Goal: Task Accomplishment & Management: Manage account settings

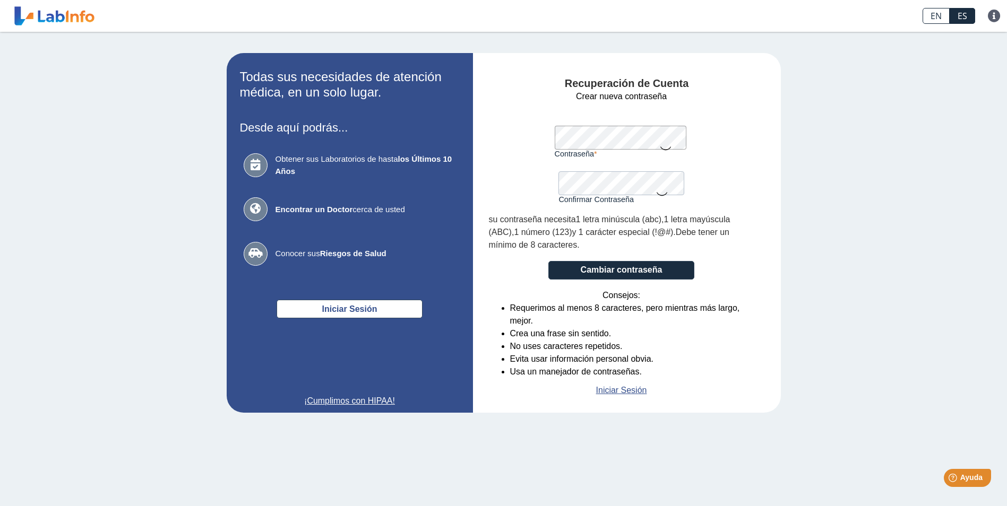
click at [525, 147] on form "Crear nueva contraseña Contraseña Una contraseña válida es requerida Confirmar …" at bounding box center [621, 243] width 265 height 307
click at [665, 148] on icon at bounding box center [665, 147] width 13 height 21
click at [664, 149] on icon at bounding box center [665, 146] width 13 height 19
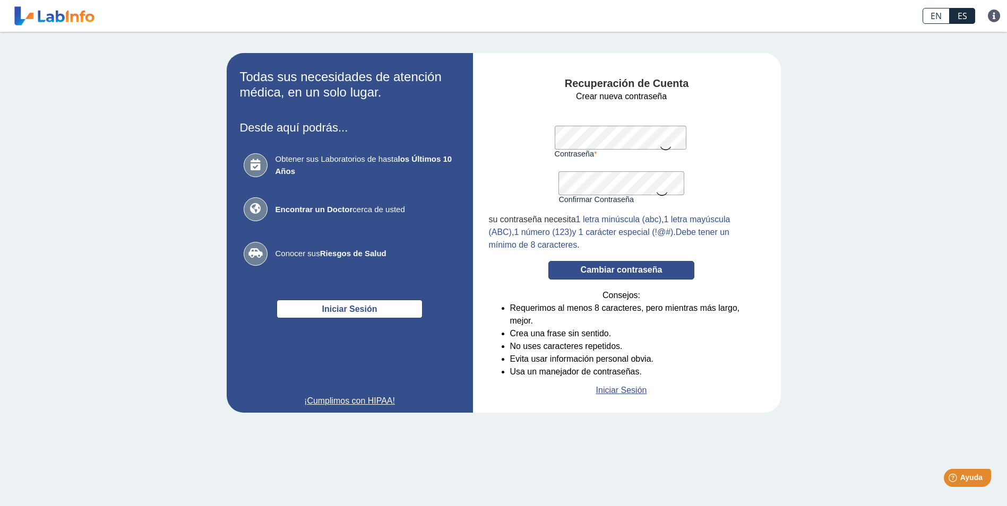
click at [616, 266] on button "Cambiar contraseña" at bounding box center [621, 270] width 146 height 19
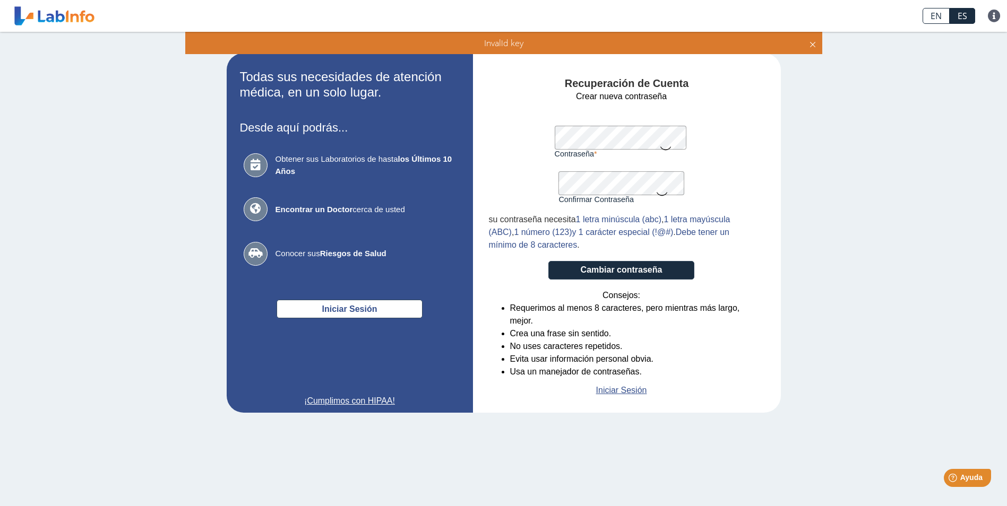
click at [813, 41] on icon at bounding box center [812, 43] width 8 height 12
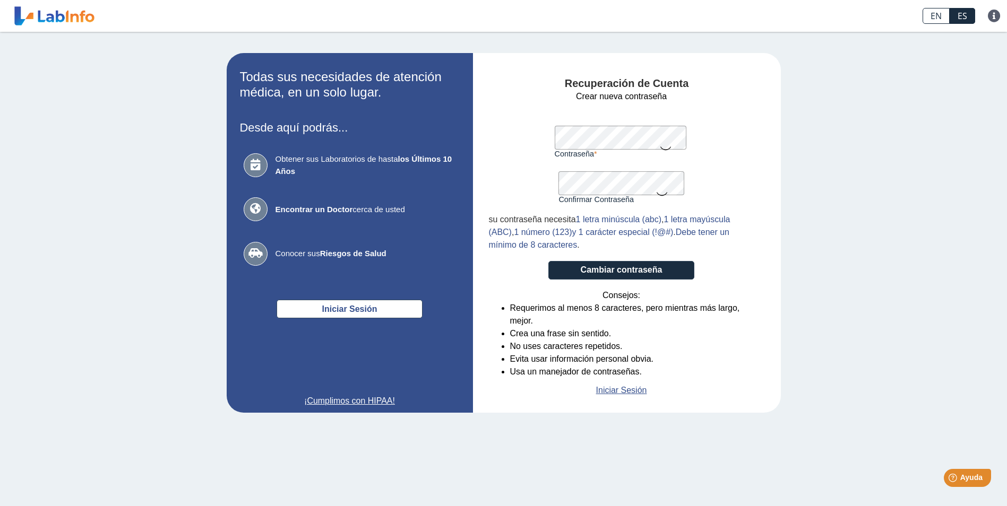
click at [429, 148] on app-recovery "Todas sus necesidades de atención médica, en un solo lugar. Desde aquí podrás..…" at bounding box center [504, 233] width 616 height 360
click at [661, 145] on icon at bounding box center [665, 147] width 13 height 21
click at [663, 194] on icon at bounding box center [661, 193] width 13 height 21
click at [663, 194] on icon at bounding box center [661, 192] width 13 height 19
click at [670, 147] on icon at bounding box center [665, 146] width 13 height 19
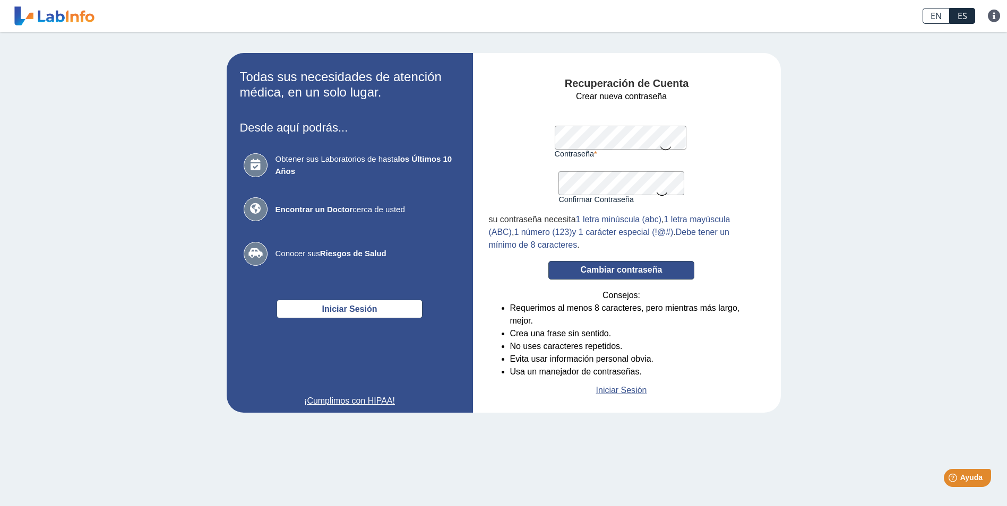
click at [642, 269] on button "Cambiar contraseña" at bounding box center [621, 270] width 146 height 19
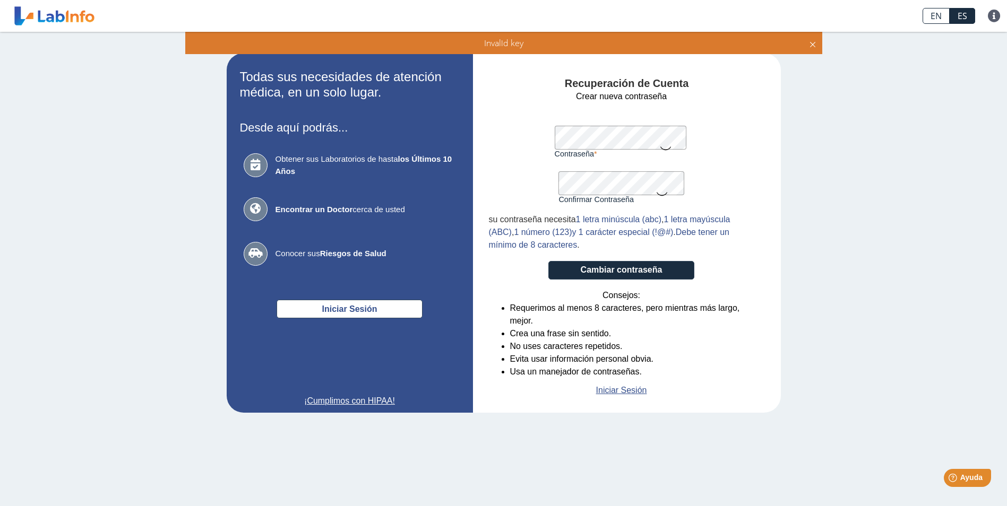
click at [811, 46] on icon at bounding box center [812, 43] width 8 height 12
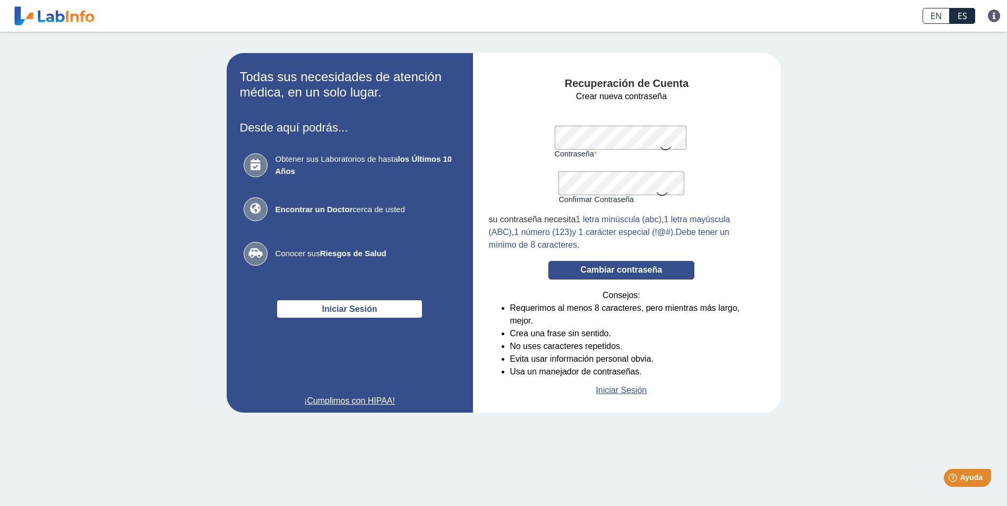
click at [631, 267] on button "Cambiar contraseña" at bounding box center [621, 270] width 146 height 19
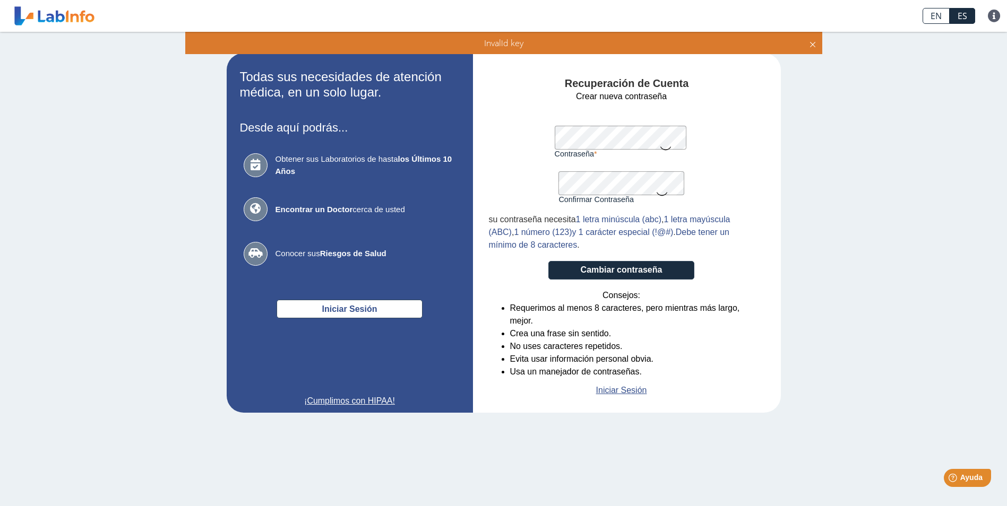
click at [814, 47] on icon at bounding box center [812, 43] width 8 height 12
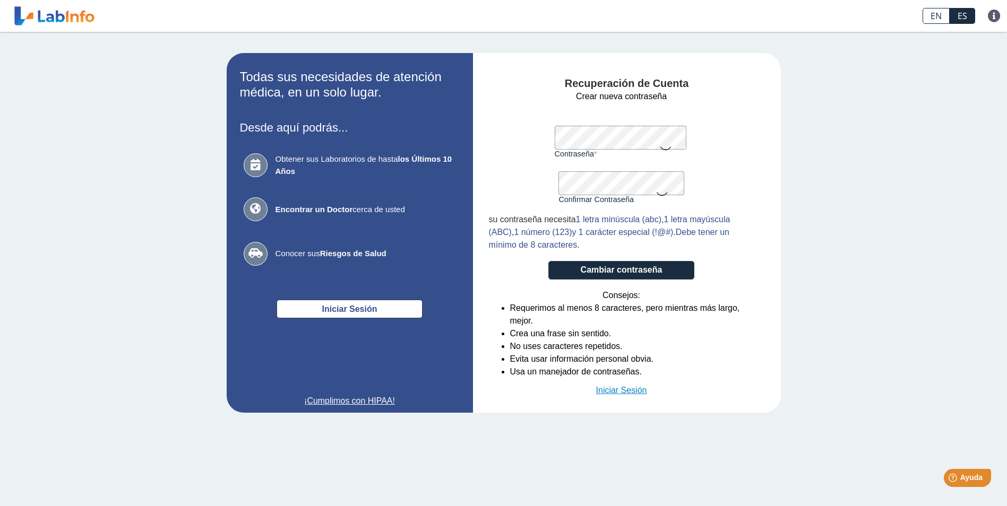
click at [639, 394] on link "Iniciar Sesión" at bounding box center [621, 390] width 51 height 13
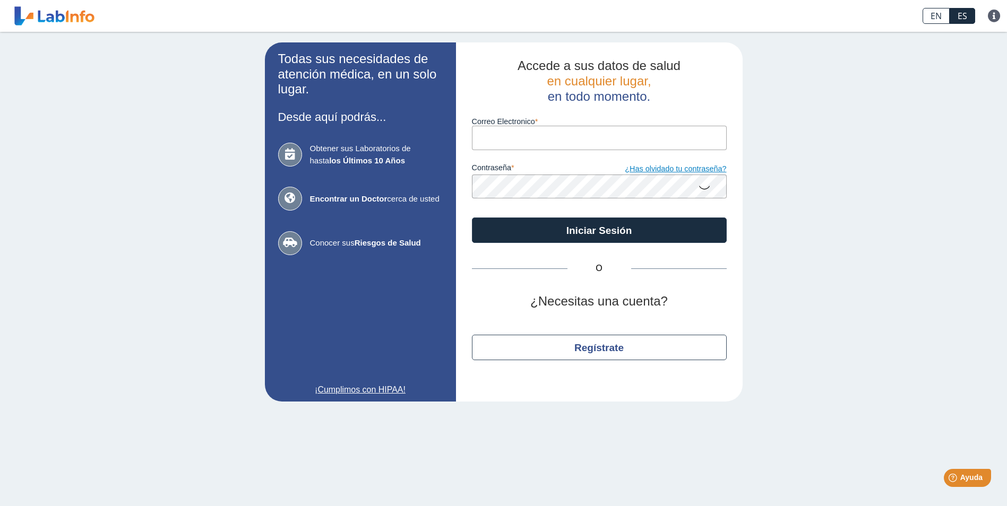
click at [681, 168] on link "¿Has olvidado tu contraseña?" at bounding box center [662, 169] width 127 height 12
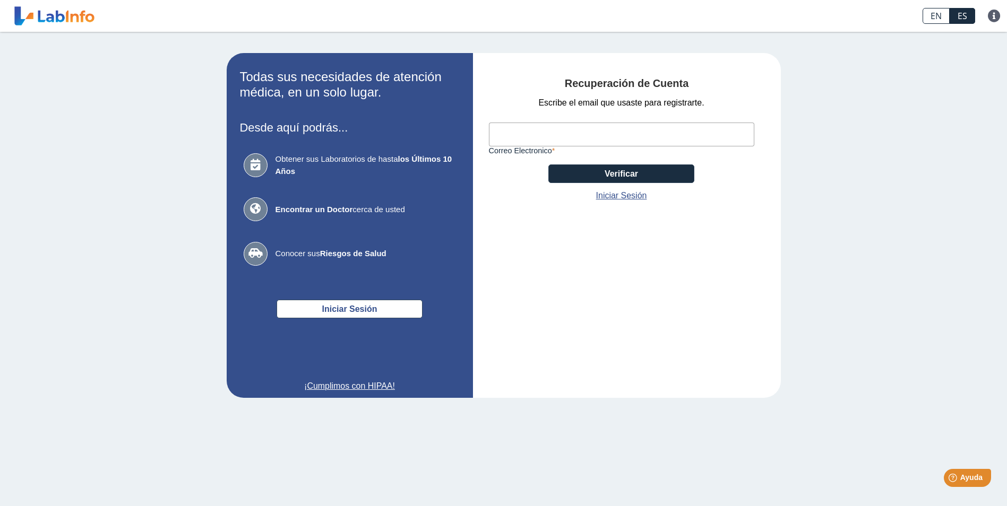
click at [693, 130] on input "Correo Electronico" at bounding box center [621, 135] width 265 height 24
type input "[EMAIL_ADDRESS][DOMAIN_NAME]"
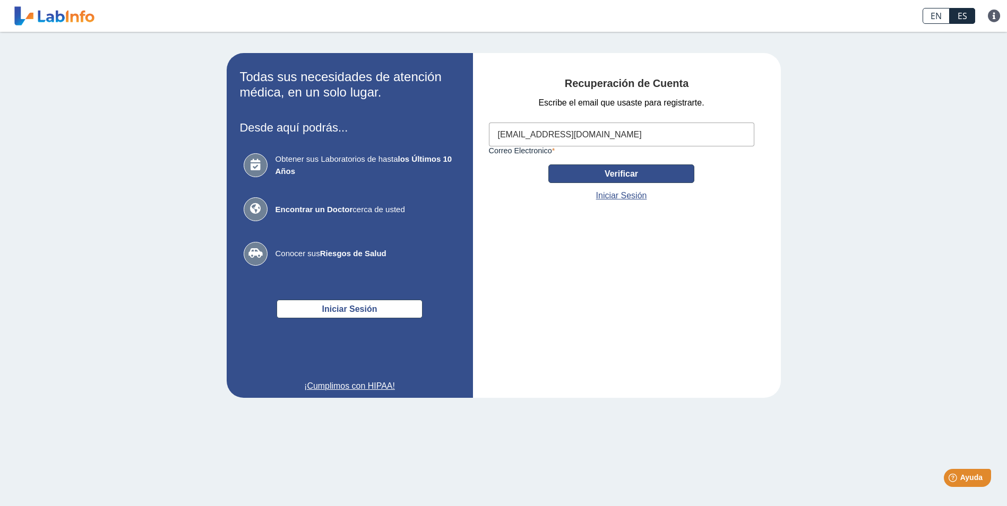
click at [575, 175] on button "Verificar" at bounding box center [621, 174] width 146 height 19
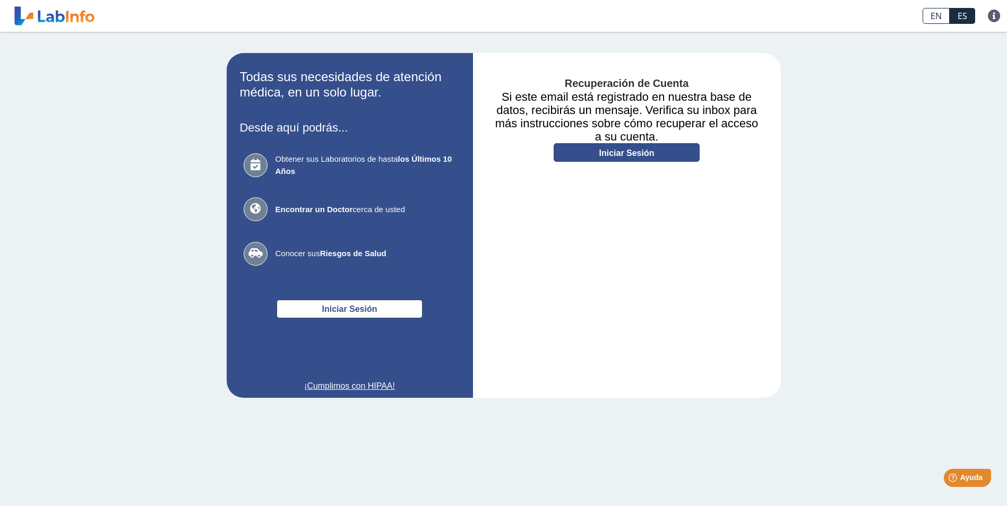
click at [601, 158] on link "Iniciar Sesión" at bounding box center [627, 152] width 146 height 19
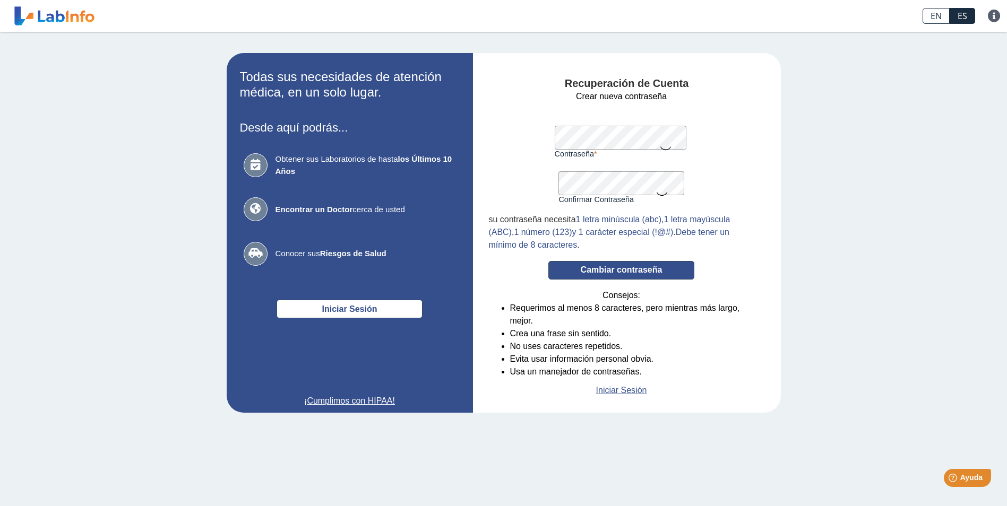
click at [626, 275] on button "Cambiar contraseña" at bounding box center [621, 270] width 146 height 19
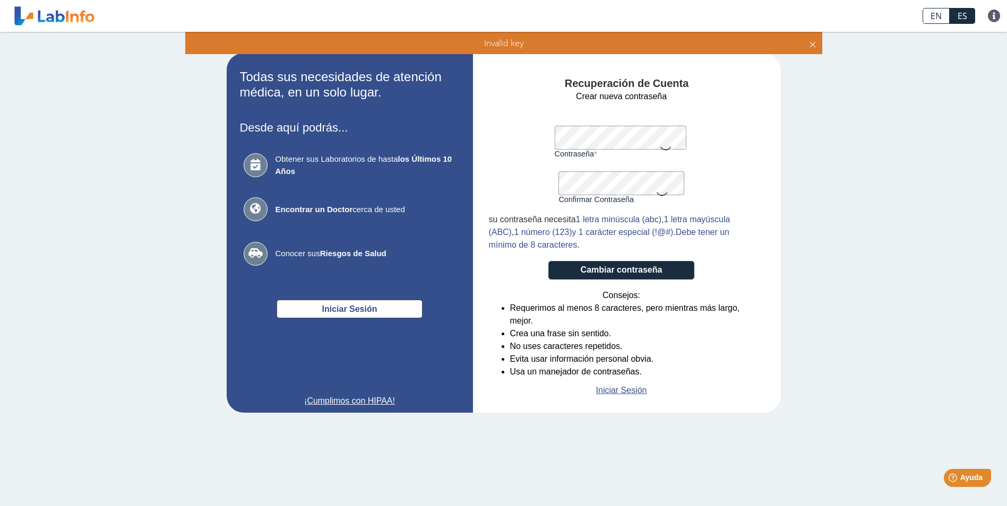
click at [658, 44] on div "Invalid key" at bounding box center [504, 43] width 626 height 12
click at [809, 40] on icon at bounding box center [812, 43] width 8 height 12
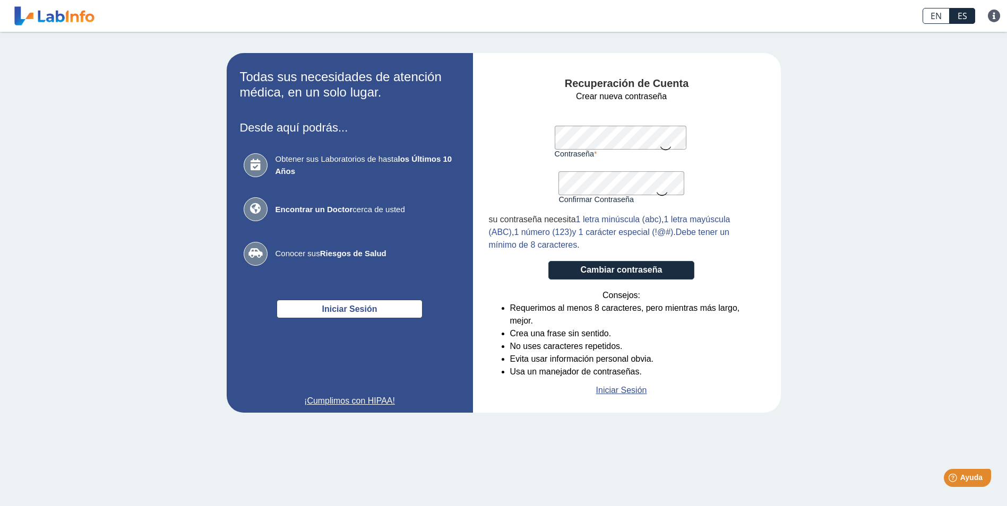
click at [553, 144] on form "Crear nueva contraseña Contraseña Una contraseña válida es requerida Confirmar …" at bounding box center [621, 243] width 265 height 307
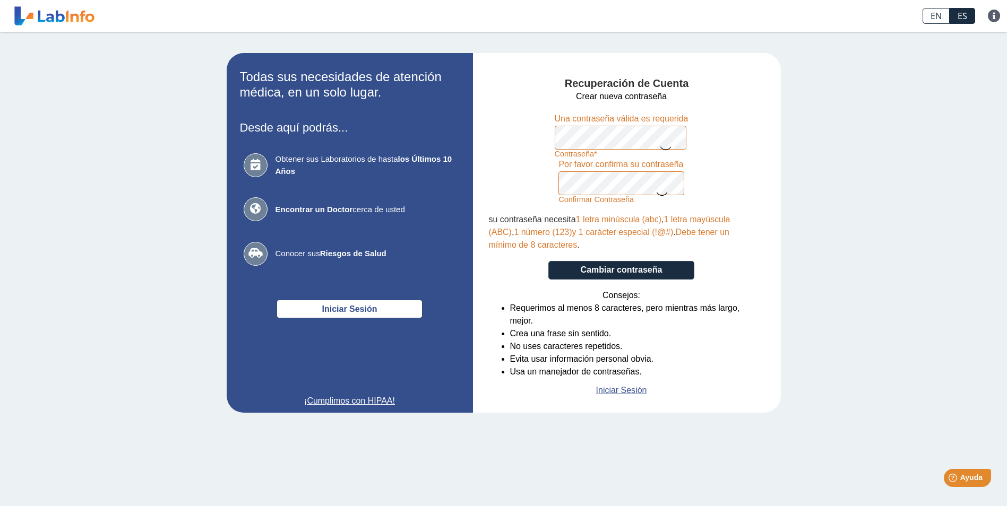
click at [491, 193] on form "Crear nueva contraseña Contraseña Una contraseña válida es requerida Confirmar …" at bounding box center [621, 243] width 265 height 307
click at [662, 196] on icon at bounding box center [661, 193] width 13 height 21
drag, startPoint x: 656, startPoint y: 187, endPoint x: 703, endPoint y: 198, distance: 48.0
click at [703, 198] on form "Crear nueva contraseña Contraseña Una contraseña válida es requerida Confirmar …" at bounding box center [621, 243] width 265 height 307
click at [662, 146] on icon at bounding box center [665, 147] width 13 height 21
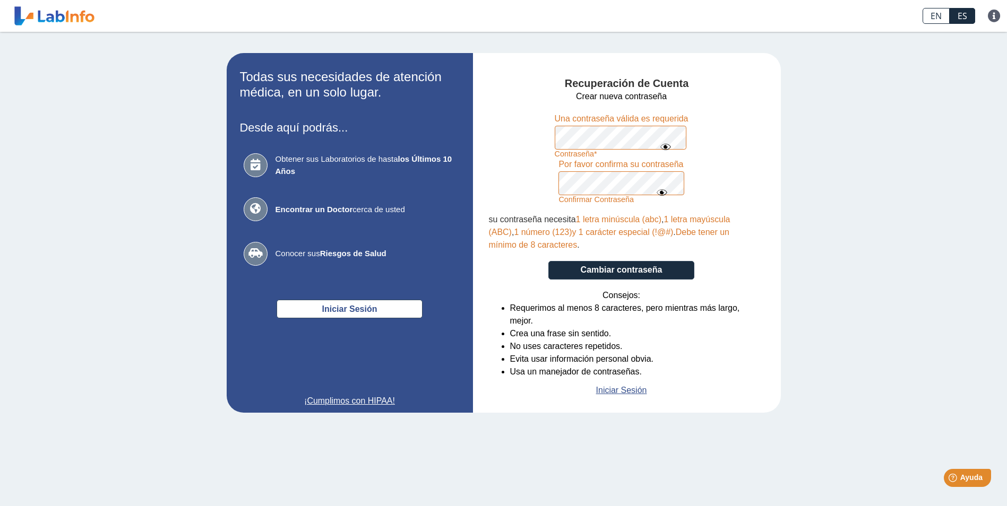
click at [661, 145] on icon at bounding box center [665, 146] width 13 height 19
click at [661, 145] on icon at bounding box center [665, 147] width 13 height 21
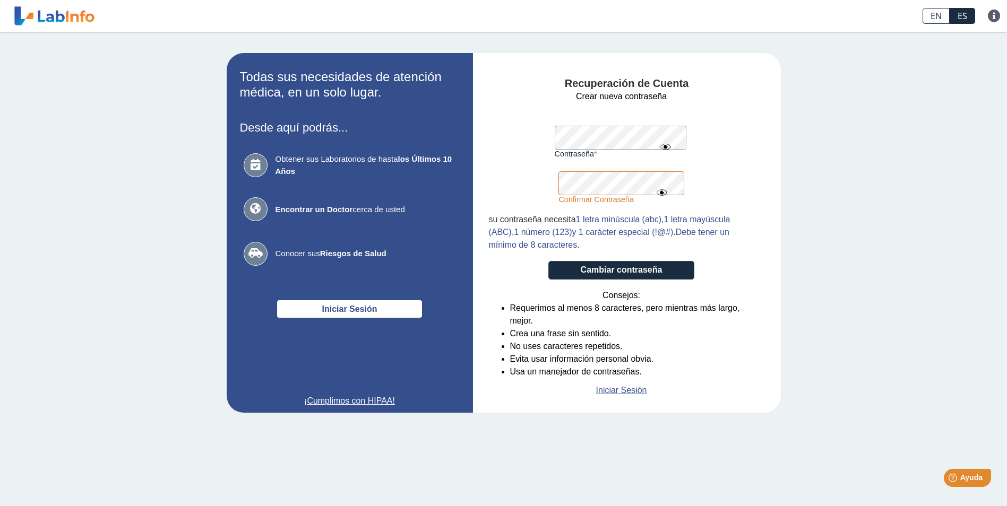
click at [521, 189] on form "Crear nueva contraseña Contraseña Una contraseña válida es requerida Confirmar …" at bounding box center [621, 243] width 265 height 307
click at [596, 267] on button "Cambiar contraseña" at bounding box center [621, 270] width 146 height 19
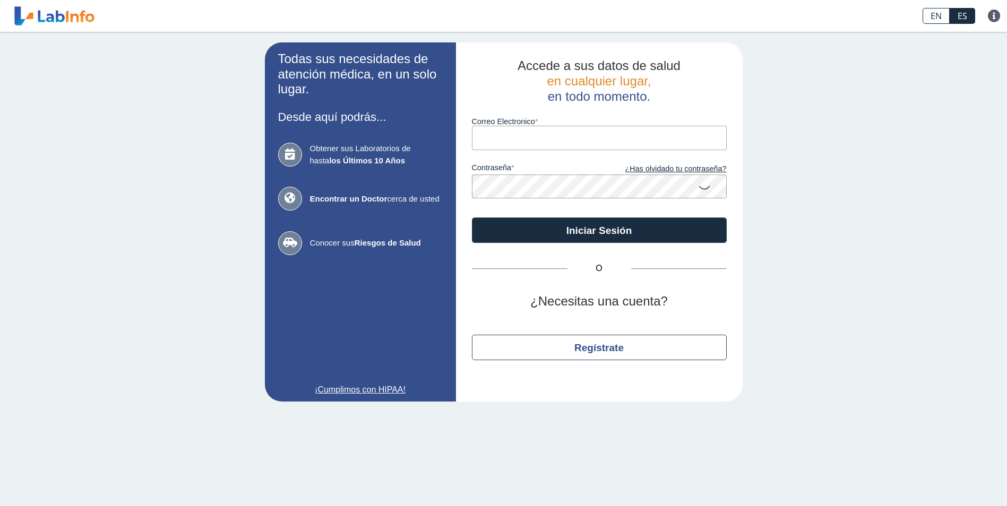
click at [549, 140] on input "Correo Electronico" at bounding box center [599, 138] width 255 height 24
type input "[EMAIL_ADDRESS][DOMAIN_NAME]"
click at [472, 218] on button "Iniciar Sesión" at bounding box center [599, 230] width 255 height 25
